Goal: Information Seeking & Learning: Learn about a topic

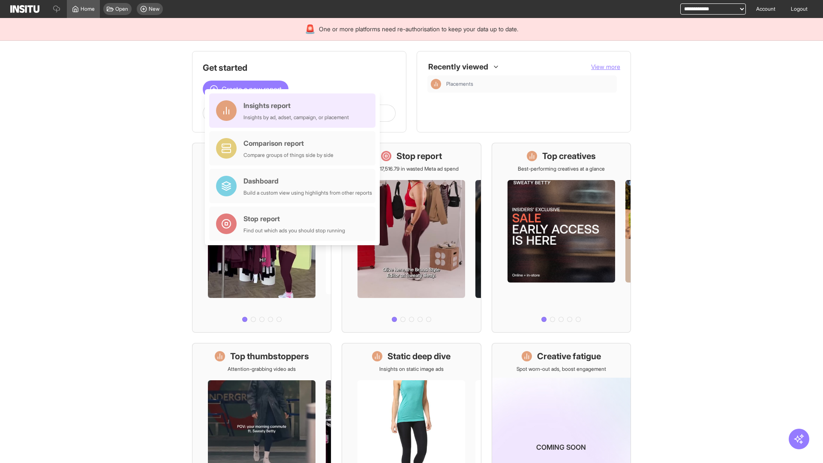
click at [294, 111] on div "Insights report Insights by ad, adset, campaign, or placement" at bounding box center [295, 110] width 105 height 21
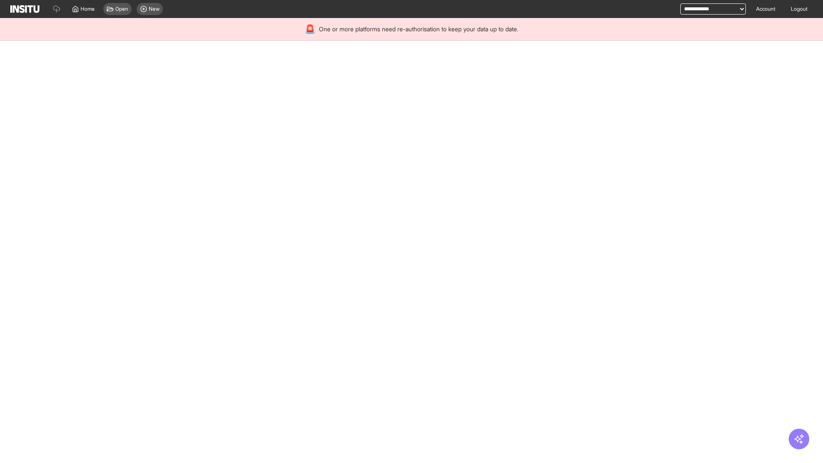
select select "**"
